Goal: Communication & Community: Answer question/provide support

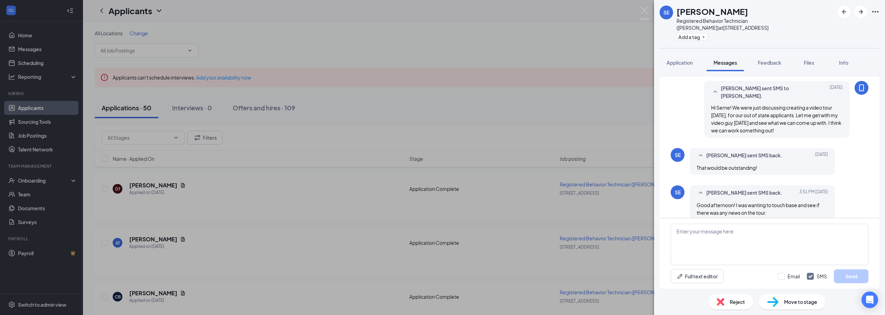
scroll to position [390, 0]
click at [762, 234] on textarea at bounding box center [770, 244] width 198 height 41
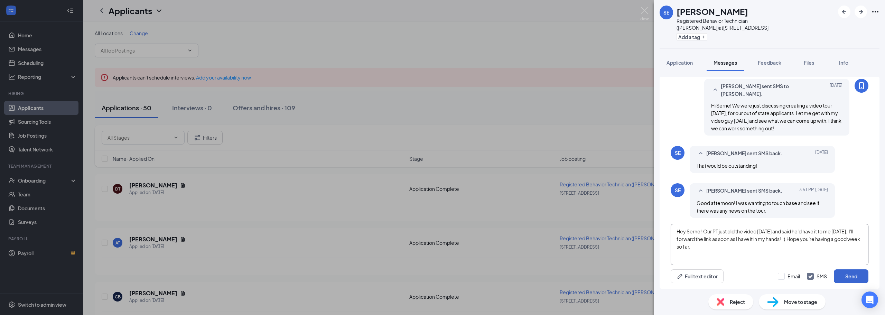
type textarea "Hey Serne! Our PT just did the video [DATE] and said he'd have it to me [DATE].…"
click at [845, 277] on button "Send" at bounding box center [851, 276] width 35 height 14
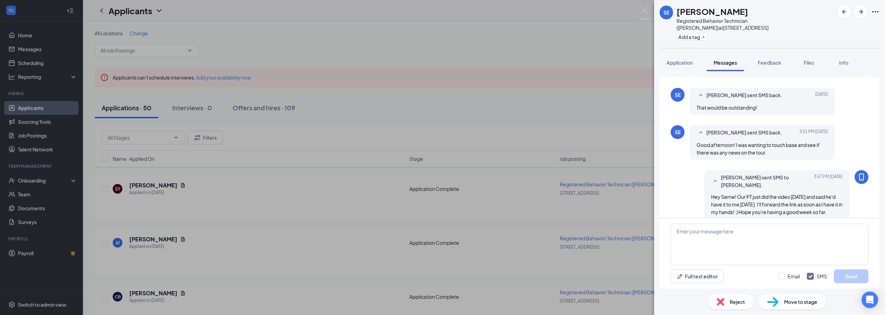
scroll to position [457, 0]
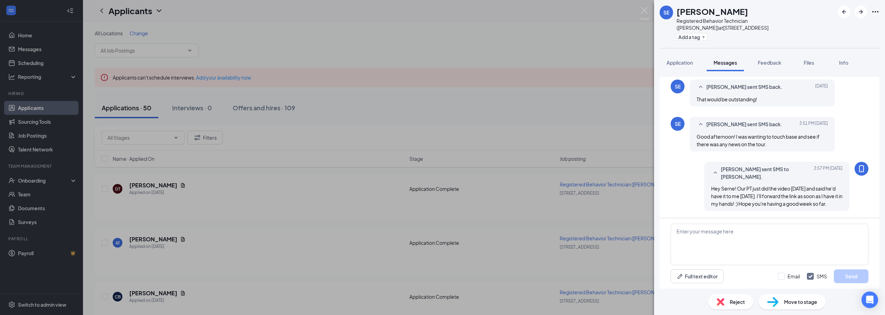
click at [639, 10] on div "[PERSON_NAME] Elderwood Registered Behavior Technician ([PERSON_NAME]) at [STRE…" at bounding box center [442, 157] width 885 height 315
click at [649, 8] on div "Applicants TR" at bounding box center [484, 10] width 802 height 21
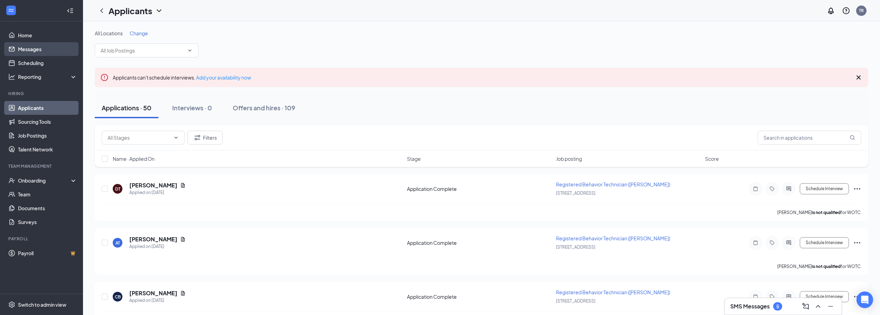
click at [18, 51] on link "Messages" at bounding box center [47, 49] width 59 height 14
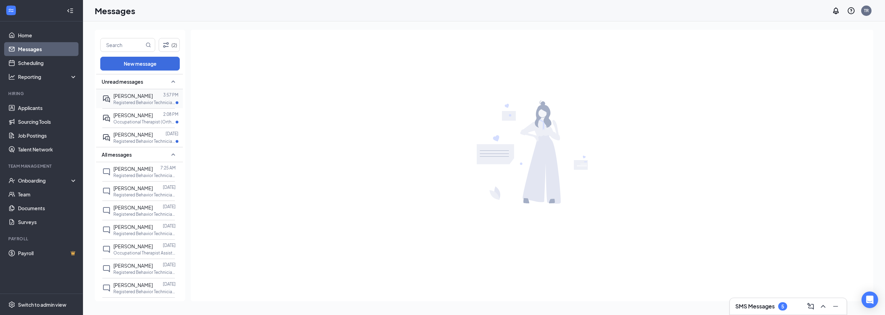
click at [129, 98] on span "[PERSON_NAME]" at bounding box center [132, 96] width 39 height 6
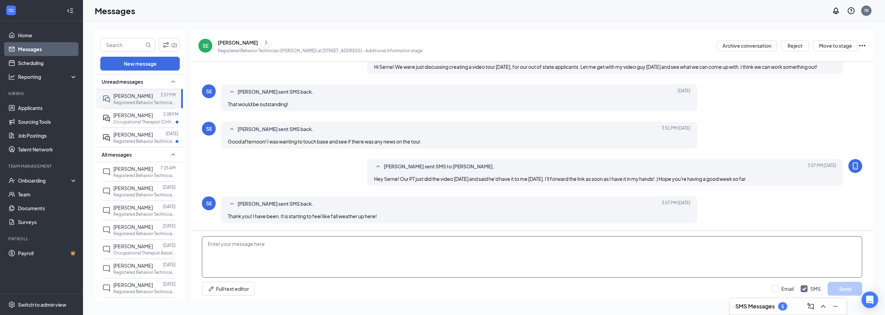
scroll to position [250, 0]
click at [318, 252] on textarea at bounding box center [532, 256] width 660 height 41
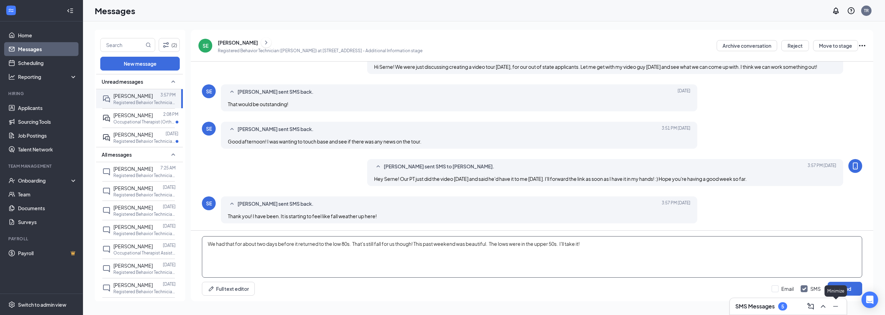
type textarea "We had that for about two days before it returned to the low 80s. That's still …"
click at [838, 287] on div "Minimize" at bounding box center [836, 290] width 22 height 11
click at [841, 289] on button "Send" at bounding box center [845, 289] width 35 height 14
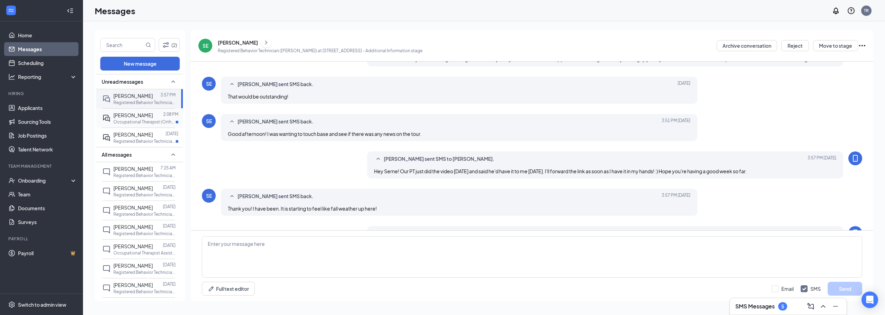
click at [133, 119] on div "[PERSON_NAME]" at bounding box center [132, 115] width 39 height 8
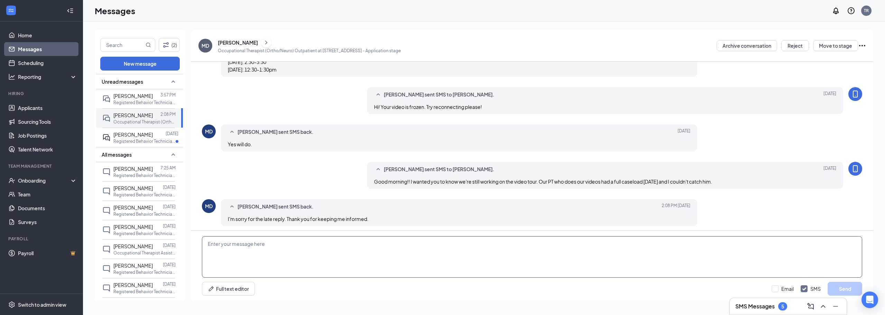
scroll to position [265, 0]
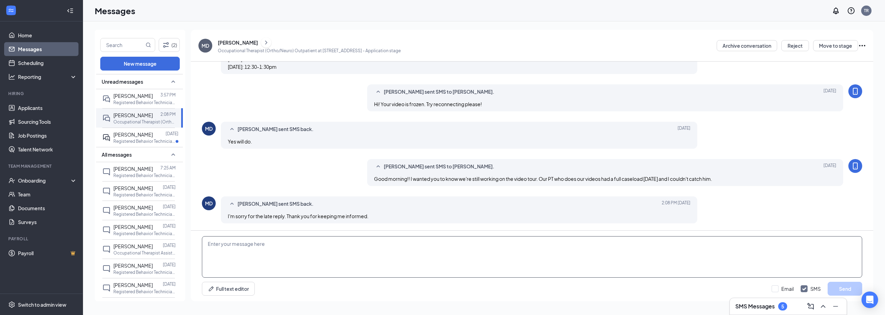
click at [237, 249] on textarea at bounding box center [532, 256] width 660 height 41
type textarea "Hi [PERSON_NAME]! We shot the video [DATE] and I should have it back [DATE]."
click at [849, 287] on button "Send" at bounding box center [845, 289] width 35 height 14
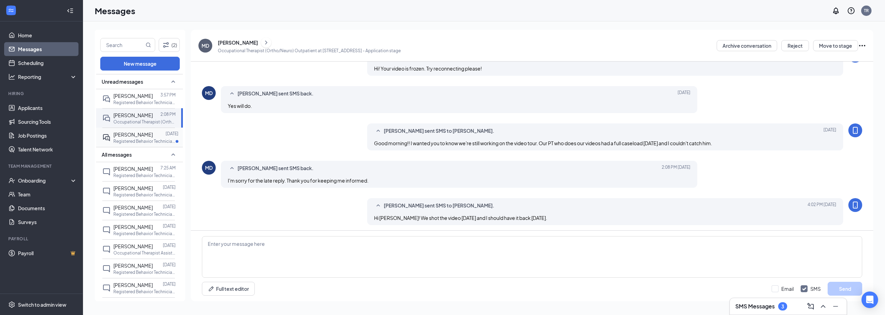
scroll to position [302, 0]
click at [18, 111] on link "Applicants" at bounding box center [47, 108] width 59 height 14
